Goal: Information Seeking & Learning: Find specific fact

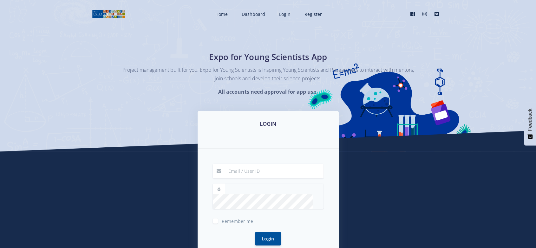
click at [236, 174] on input at bounding box center [274, 171] width 99 height 15
type input "raven@exposcience.co.za"
click at [255, 221] on button "Login" at bounding box center [268, 228] width 26 height 14
click at [255, 234] on button "Login" at bounding box center [268, 241] width 26 height 14
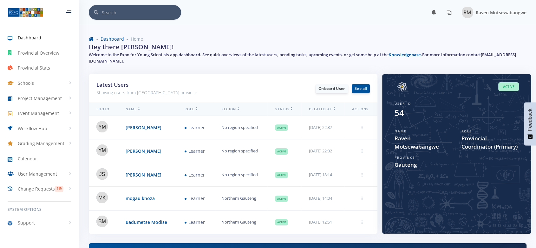
scroll to position [317059, 316972]
click at [35, 98] on span "Project Management" at bounding box center [40, 98] width 44 height 7
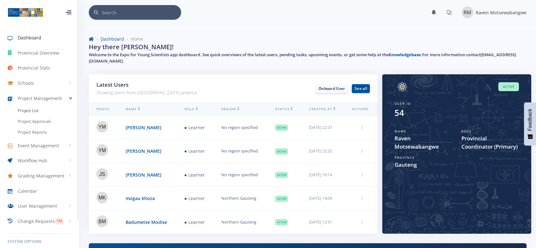
click at [30, 112] on span "Project List" at bounding box center [28, 111] width 21 height 6
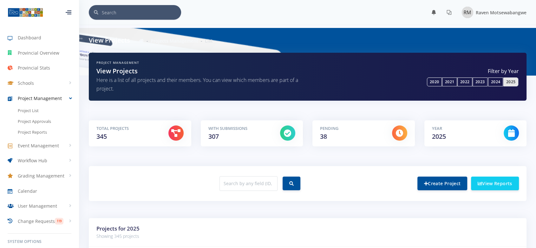
scroll to position [5, 5]
click at [265, 186] on input "text" at bounding box center [248, 183] width 58 height 15
click at [462, 136] on div "Year 2025" at bounding box center [463, 133] width 72 height 16
click at [462, 137] on div "Year 2025" at bounding box center [463, 133] width 72 height 16
click at [245, 189] on input "text" at bounding box center [248, 183] width 58 height 15
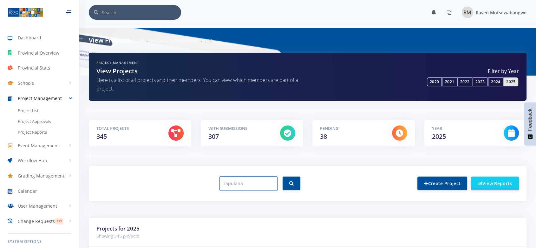
type input "rapulana"
click at [283, 176] on button "submit" at bounding box center [292, 183] width 18 height 14
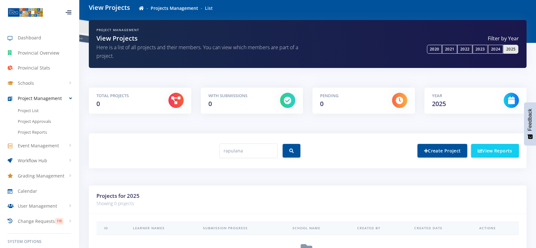
scroll to position [106, 0]
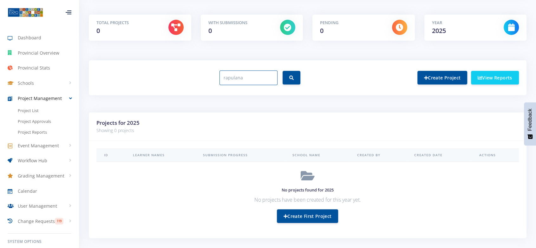
click at [253, 79] on input "rapulana" at bounding box center [248, 77] width 58 height 15
drag, startPoint x: 253, startPoint y: 79, endPoint x: 190, endPoint y: 81, distance: 62.8
click at [190, 81] on div "rapulana" at bounding box center [200, 78] width 216 height 20
type input "relebogile"
click at [283, 71] on button "submit" at bounding box center [292, 78] width 18 height 14
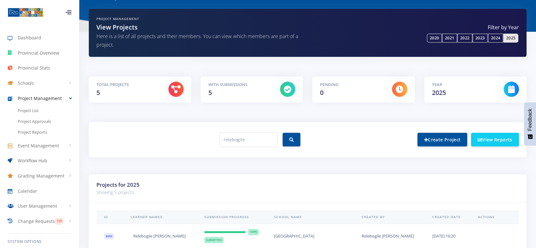
scroll to position [106, 0]
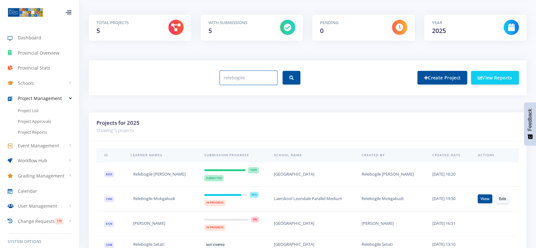
click at [259, 79] on input "relebogile" at bounding box center [248, 77] width 58 height 15
drag, startPoint x: 259, startPoint y: 79, endPoint x: 198, endPoint y: 75, distance: 61.3
click at [198, 75] on div "relebogile" at bounding box center [200, 78] width 216 height 20
type input "kgethego"
click at [283, 71] on button "submit" at bounding box center [292, 78] width 18 height 14
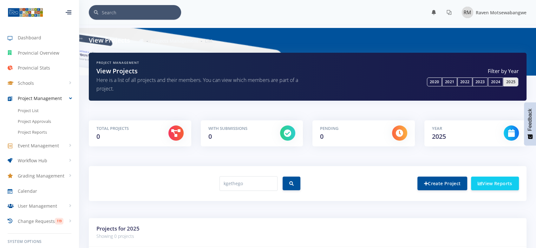
scroll to position [5, 5]
click at [249, 225] on h3 "Projects for 2025" at bounding box center [307, 228] width 422 height 8
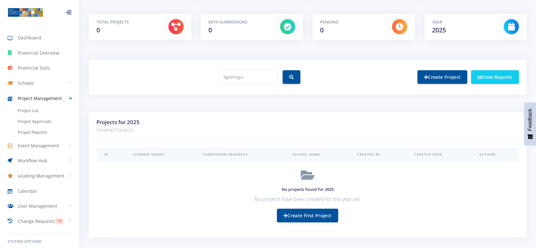
scroll to position [124, 0]
